Goal: Information Seeking & Learning: Learn about a topic

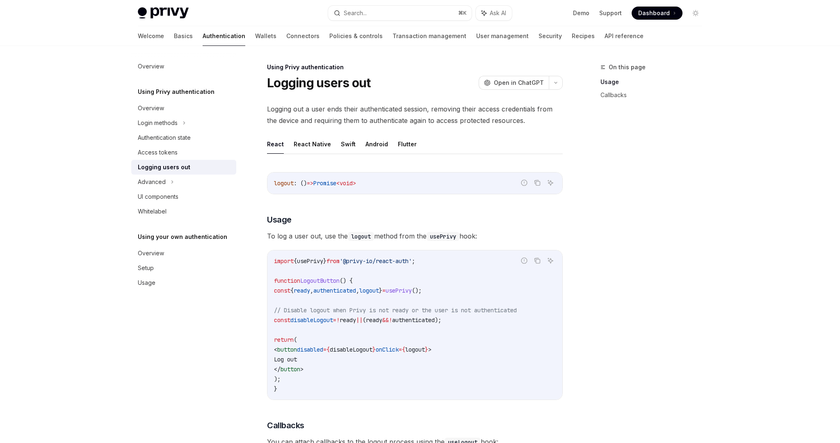
click at [428, 231] on span "To log a user out, use the logout method from the usePrivy hook:" at bounding box center [415, 236] width 296 height 11
click at [567, 225] on div "On this page Usage Callbacks Using Privy authentication Logging users out OpenA…" at bounding box center [420, 398] width 578 height 705
click at [571, 230] on div "On this page Usage Callbacks Using Privy authentication Logging users out OpenA…" at bounding box center [420, 398] width 578 height 705
click at [168, 68] on div "Overview" at bounding box center [185, 67] width 94 height 10
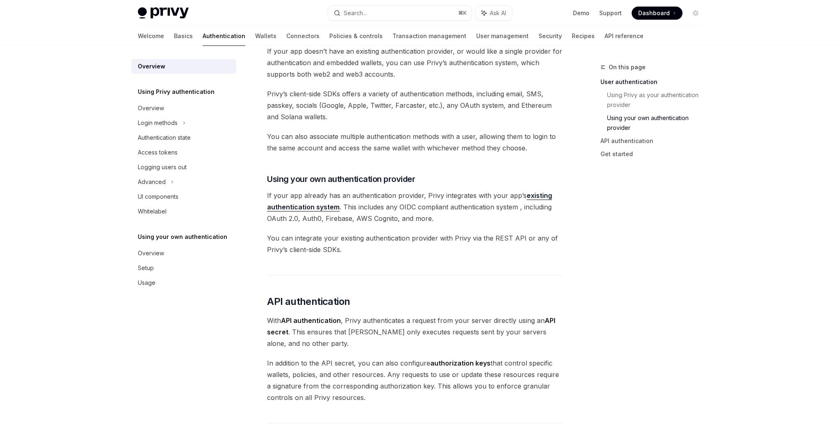
scroll to position [500, 0]
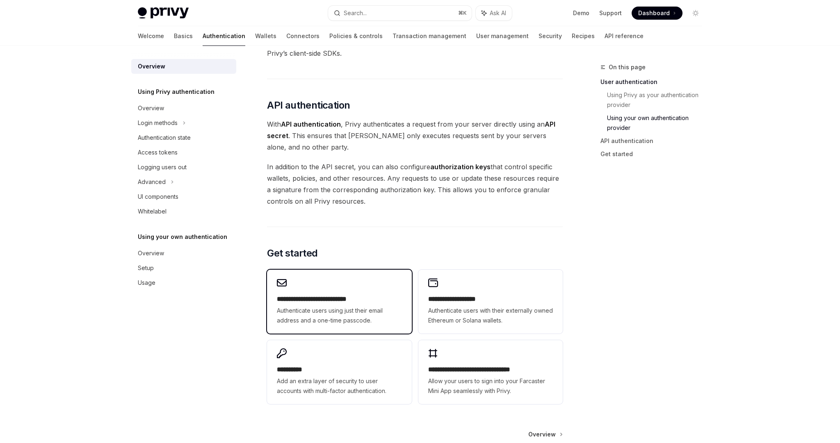
click at [365, 295] on h2 "**********" at bounding box center [339, 300] width 125 height 10
type textarea "*"
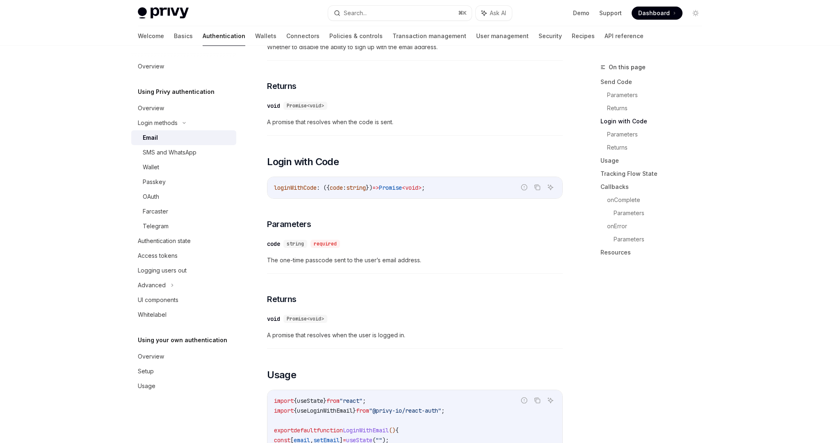
scroll to position [655, 0]
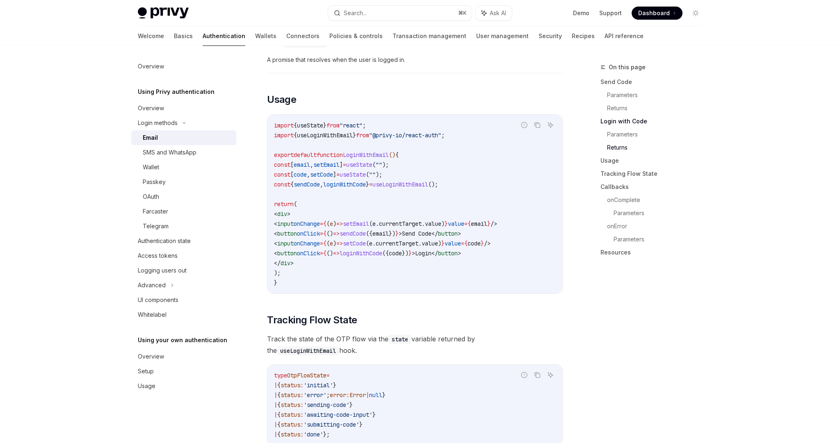
click at [581, 17] on ul "Demo Support Dashboard Dashboard" at bounding box center [628, 13] width 110 height 13
click at [581, 16] on link "Demo" at bounding box center [581, 13] width 16 height 8
click at [458, 308] on div "To authenticate your users with a one-time passcode (OTP) sent to their email a…" at bounding box center [415, 389] width 296 height 1679
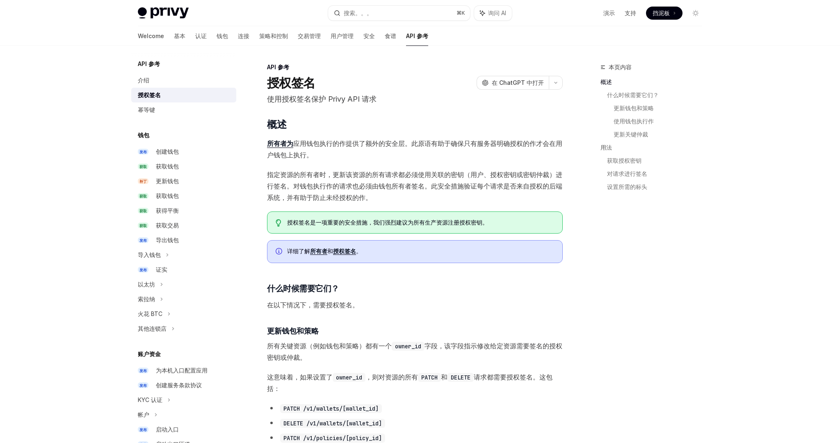
click at [483, 196] on span "指定资源的所有者时，更新该资源的所有请求都必须使用关联的密钥（用户、授权密钥或密钥仲裁）进行签名。对钱包执行作的请求也必须由钱包所有者签名。此安全措施验证每个…" at bounding box center [415, 186] width 296 height 34
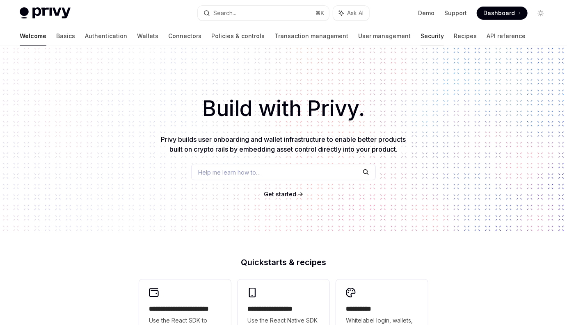
click at [420, 36] on link "Security" at bounding box center [431, 36] width 23 height 20
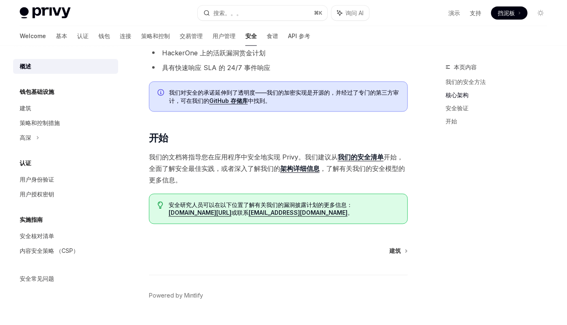
scroll to position [521, 0]
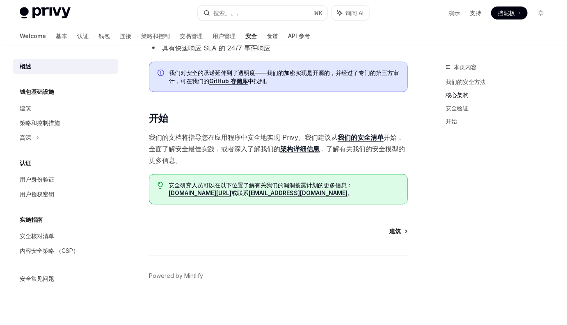
click at [392, 228] on font "建筑" at bounding box center [394, 231] width 11 height 7
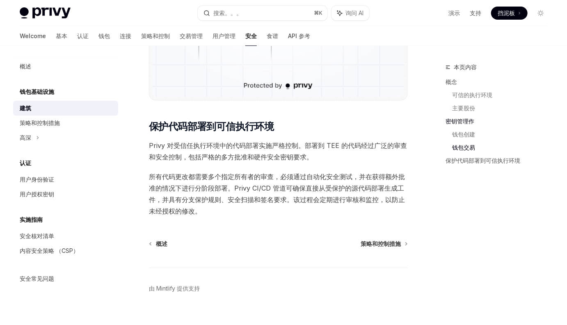
scroll to position [1398, 0]
click at [367, 240] on font "策略和控制措施" at bounding box center [381, 243] width 40 height 7
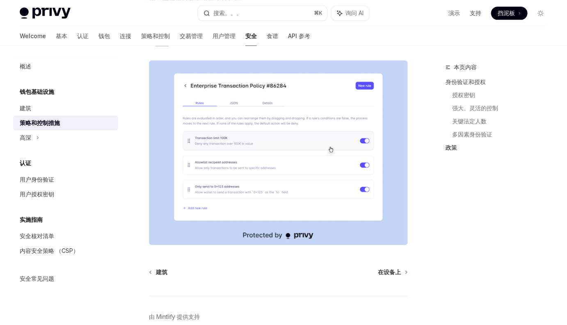
scroll to position [932, 0]
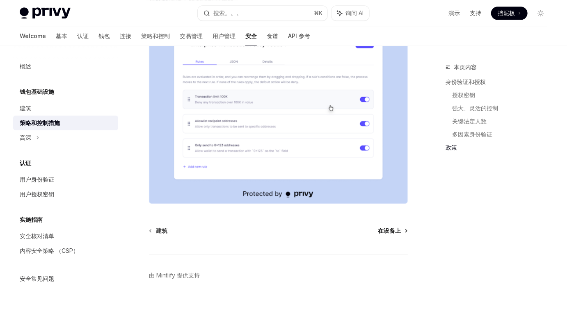
click at [398, 231] on font "在设备上" at bounding box center [389, 230] width 23 height 7
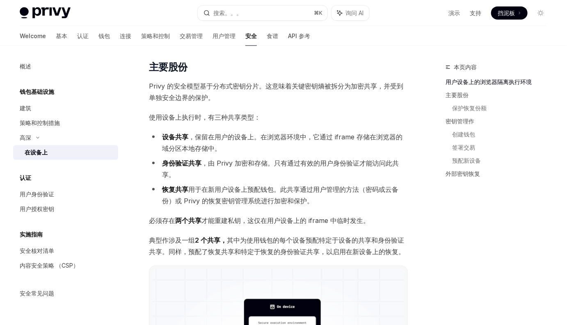
scroll to position [449, 0]
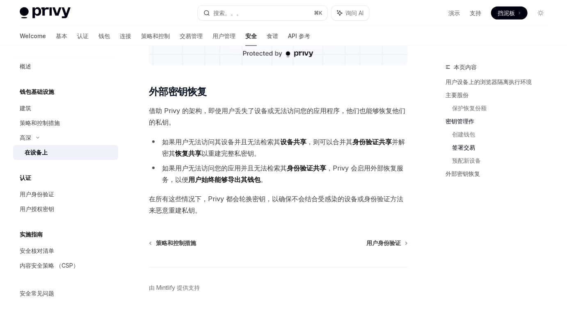
scroll to position [1943, 0]
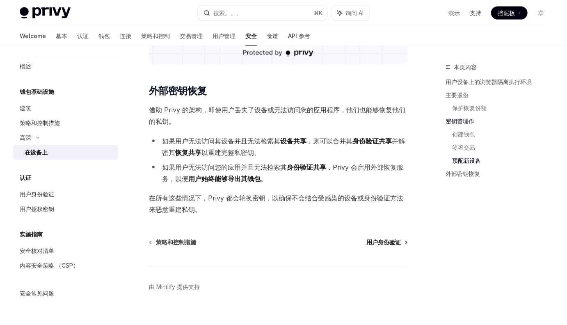
click at [377, 239] on font "用户身份验证" at bounding box center [383, 242] width 34 height 7
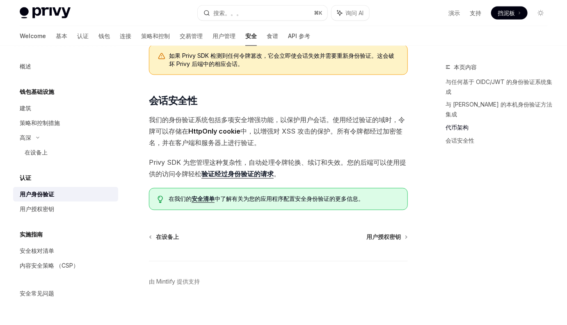
scroll to position [611, 0]
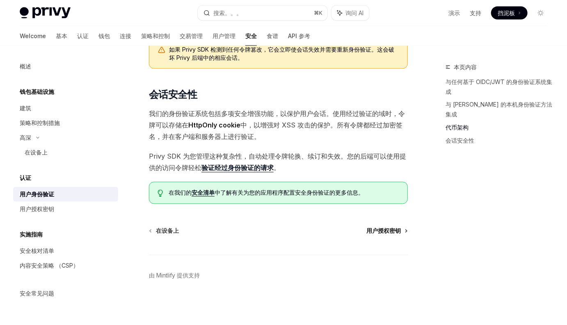
click at [387, 232] on font "用户授权密钥" at bounding box center [383, 231] width 34 height 7
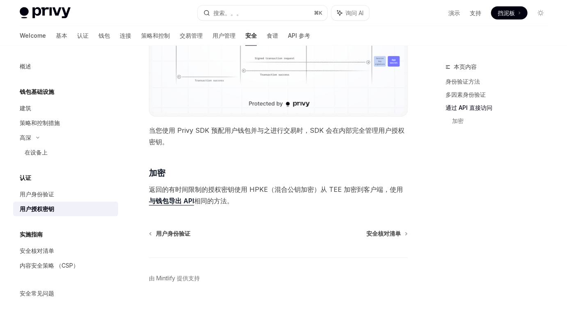
scroll to position [671, 0]
click at [378, 236] on font "安全核对清单" at bounding box center [383, 234] width 34 height 7
type textarea "*"
